Goal: Information Seeking & Learning: Understand process/instructions

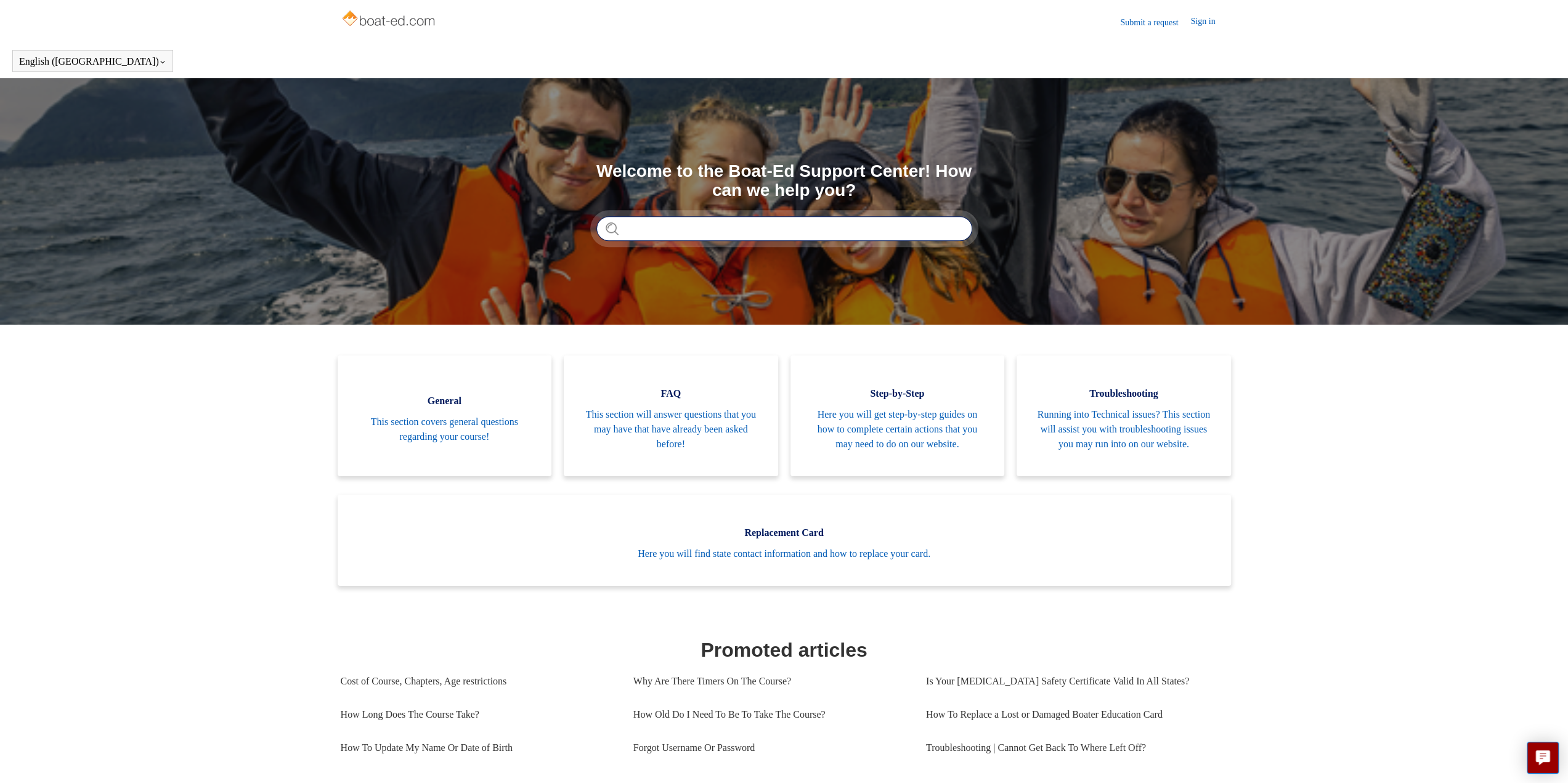
drag, startPoint x: 0, startPoint y: 0, endPoint x: 692, endPoint y: 225, distance: 727.7
click at [692, 225] on input "Search" at bounding box center [784, 228] width 376 height 25
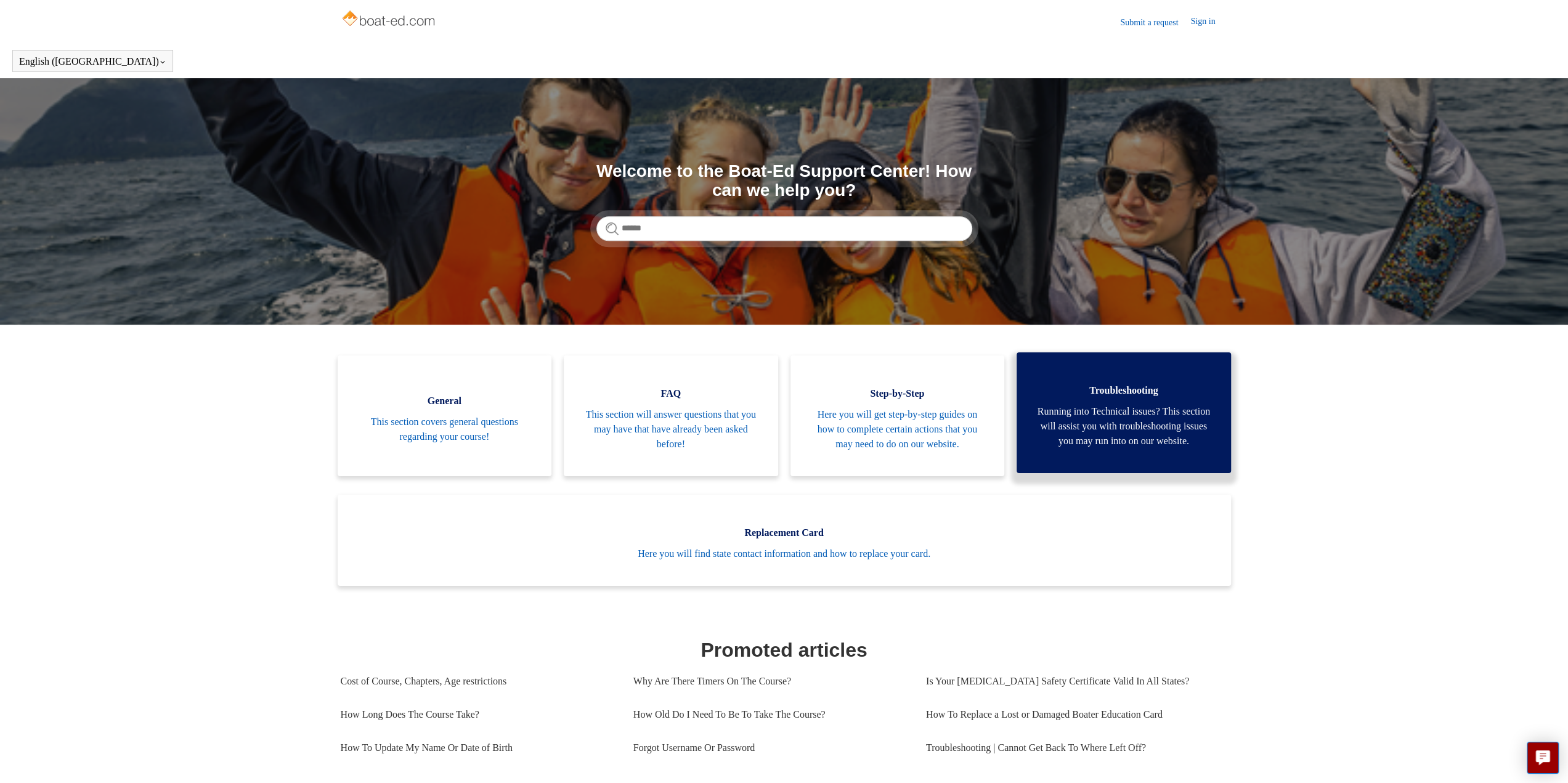
click at [1151, 391] on span "Troubleshooting" at bounding box center [1123, 390] width 177 height 14
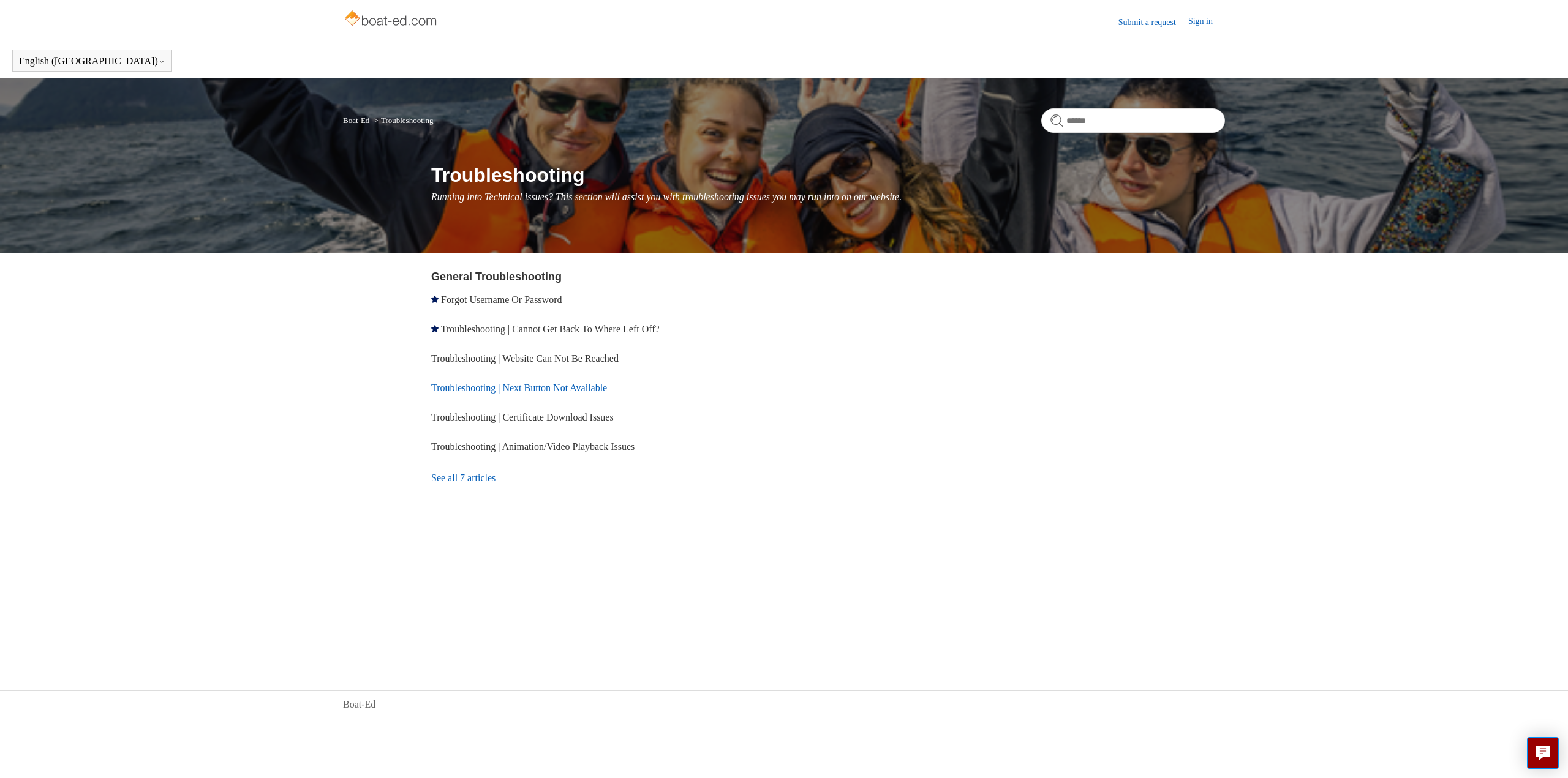
click at [457, 386] on link "Troubleshooting | Next Button Not Available" at bounding box center [519, 388] width 176 height 10
